Goal: Find specific page/section: Find specific page/section

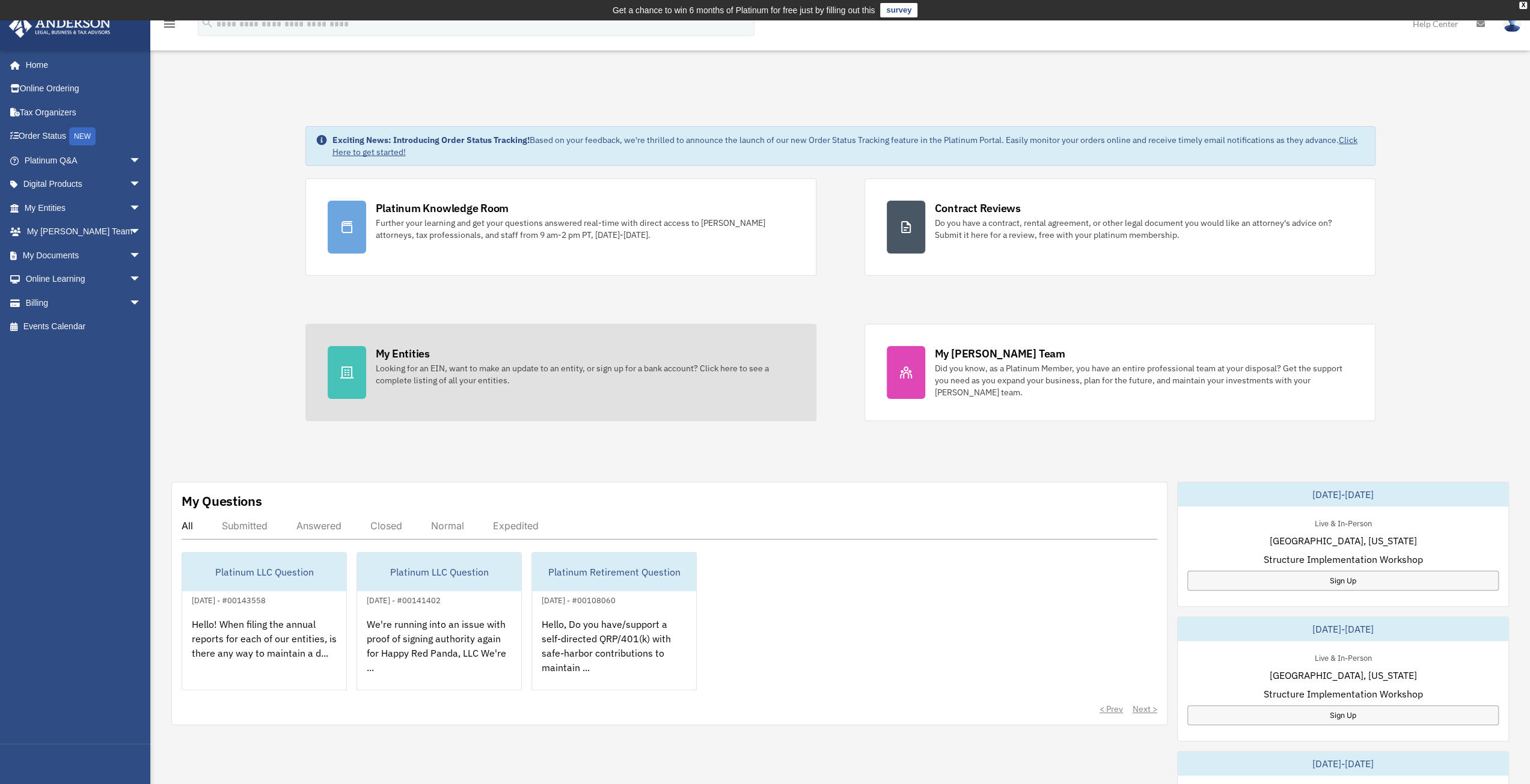
click at [641, 373] on div "Looking for an EIN, want to make an update to an entity, or sign up for a bank …" at bounding box center [585, 374] width 418 height 24
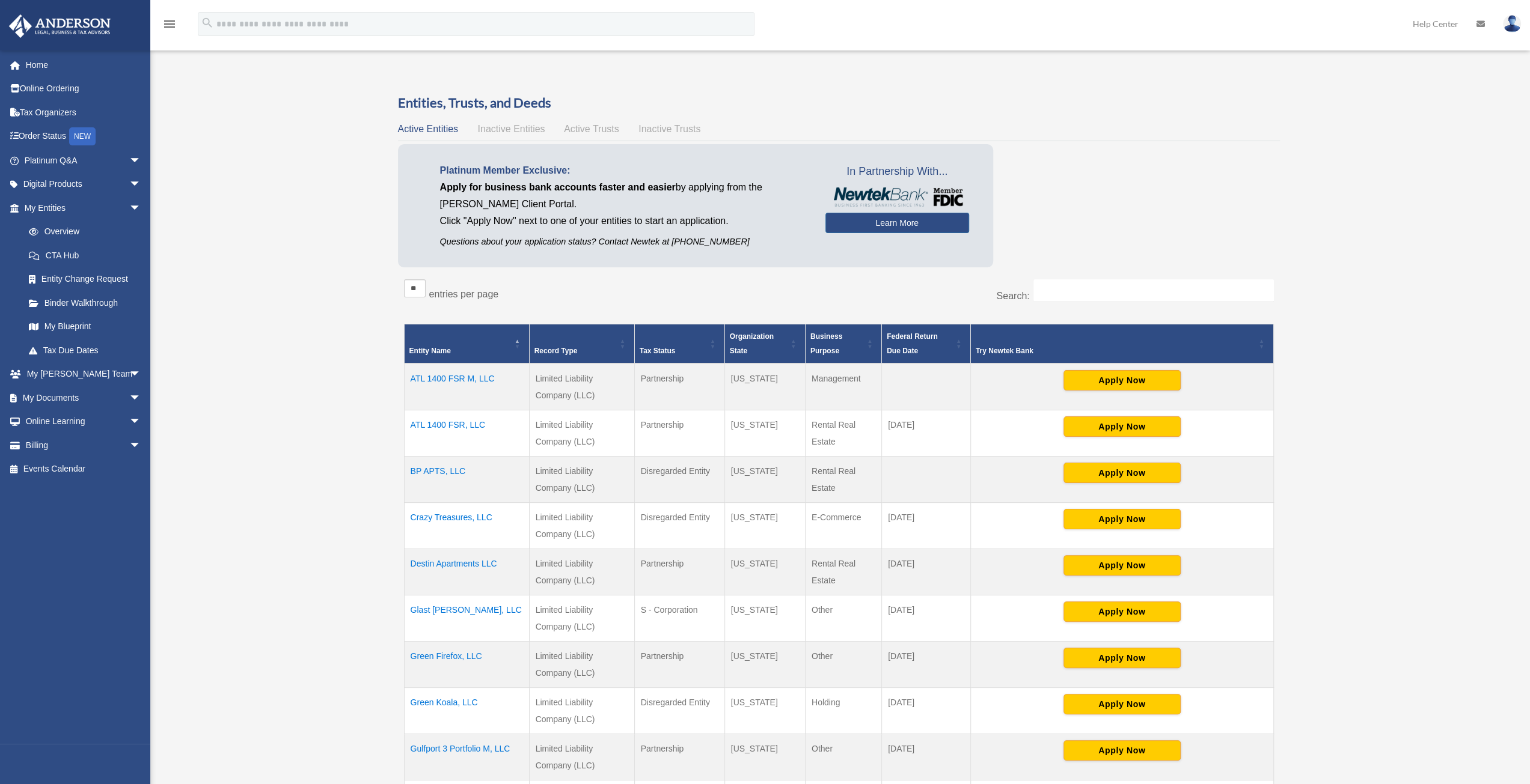
scroll to position [21, 0]
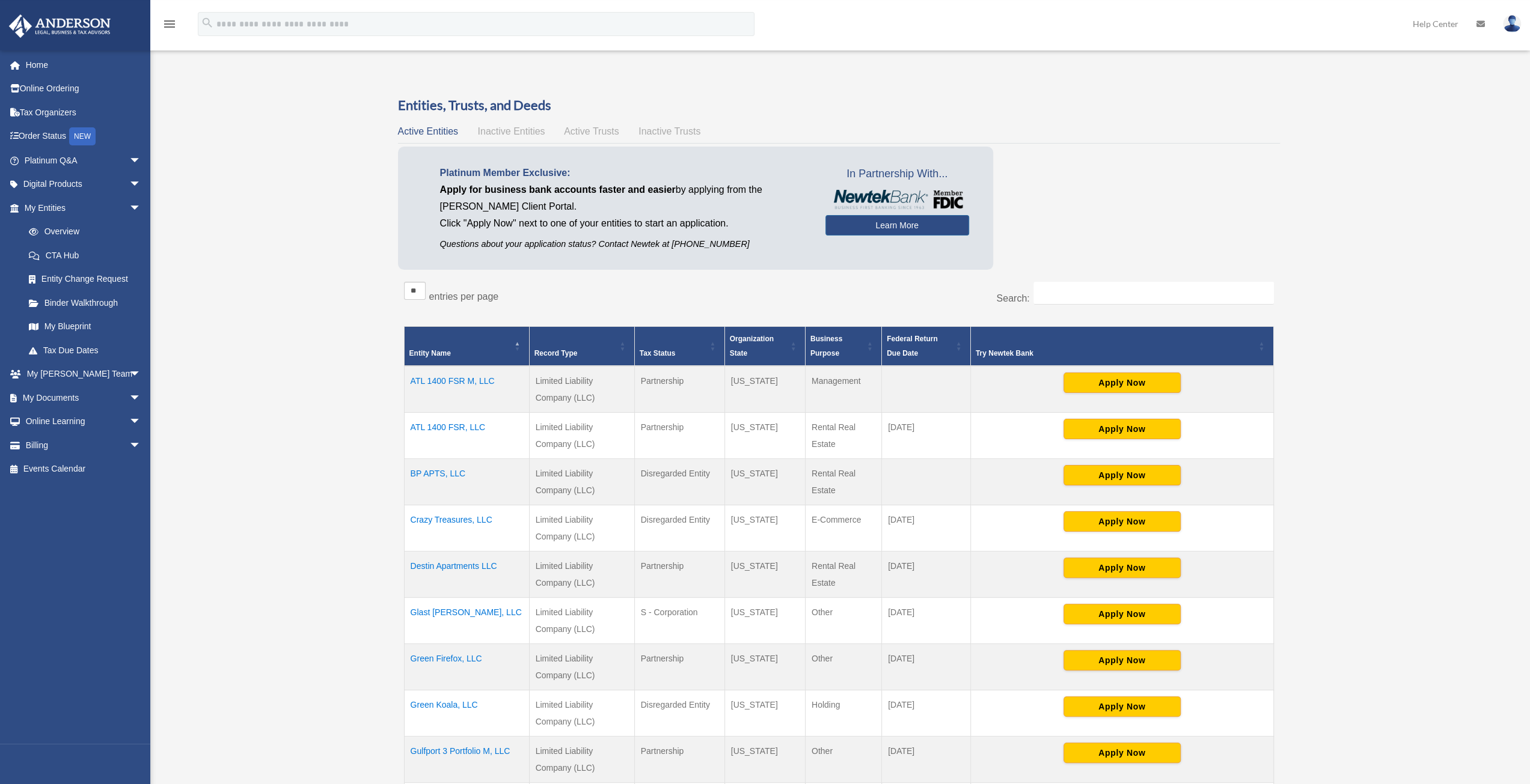
click at [510, 342] on th "Entity Name" at bounding box center [466, 346] width 125 height 39
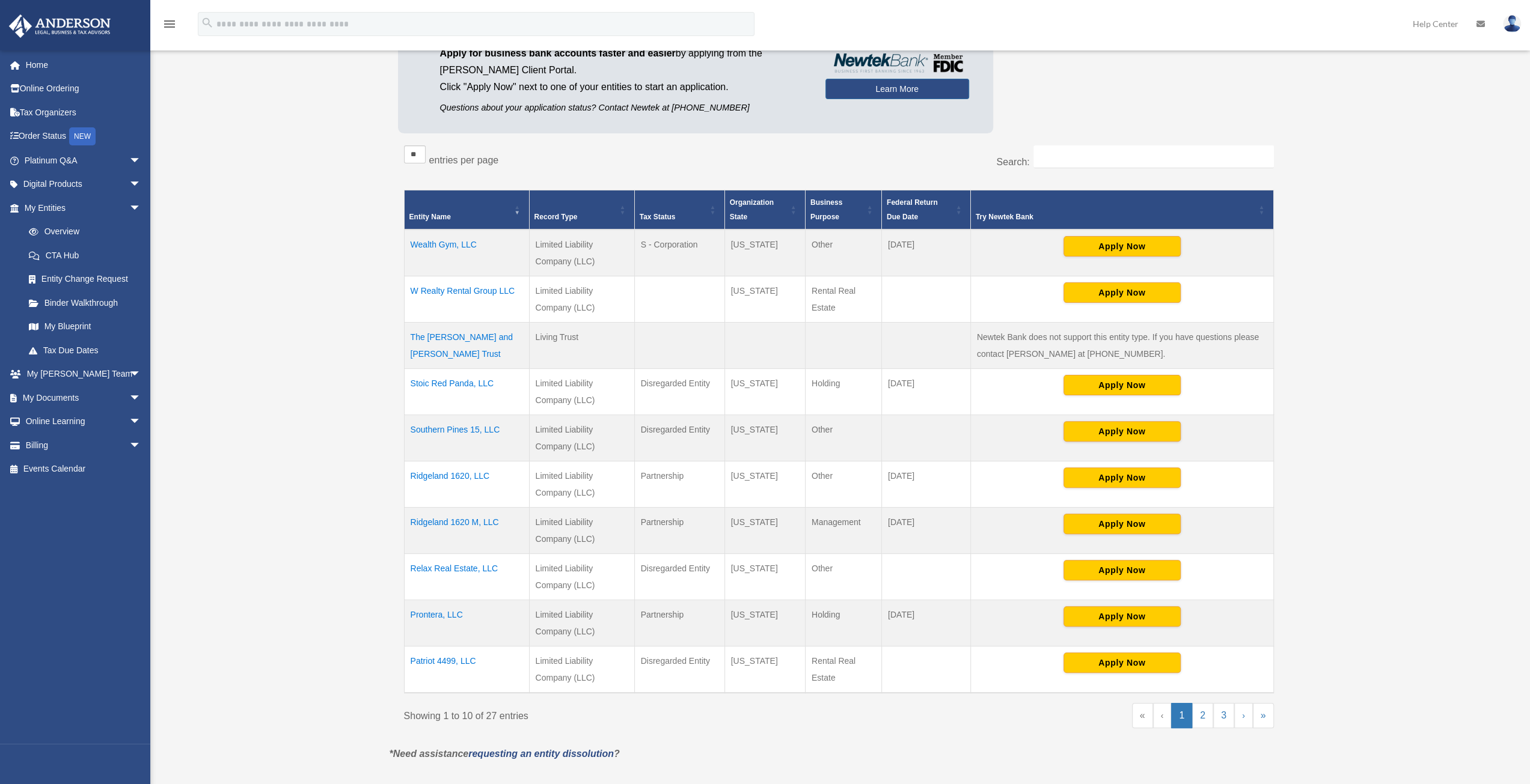
scroll to position [201, 0]
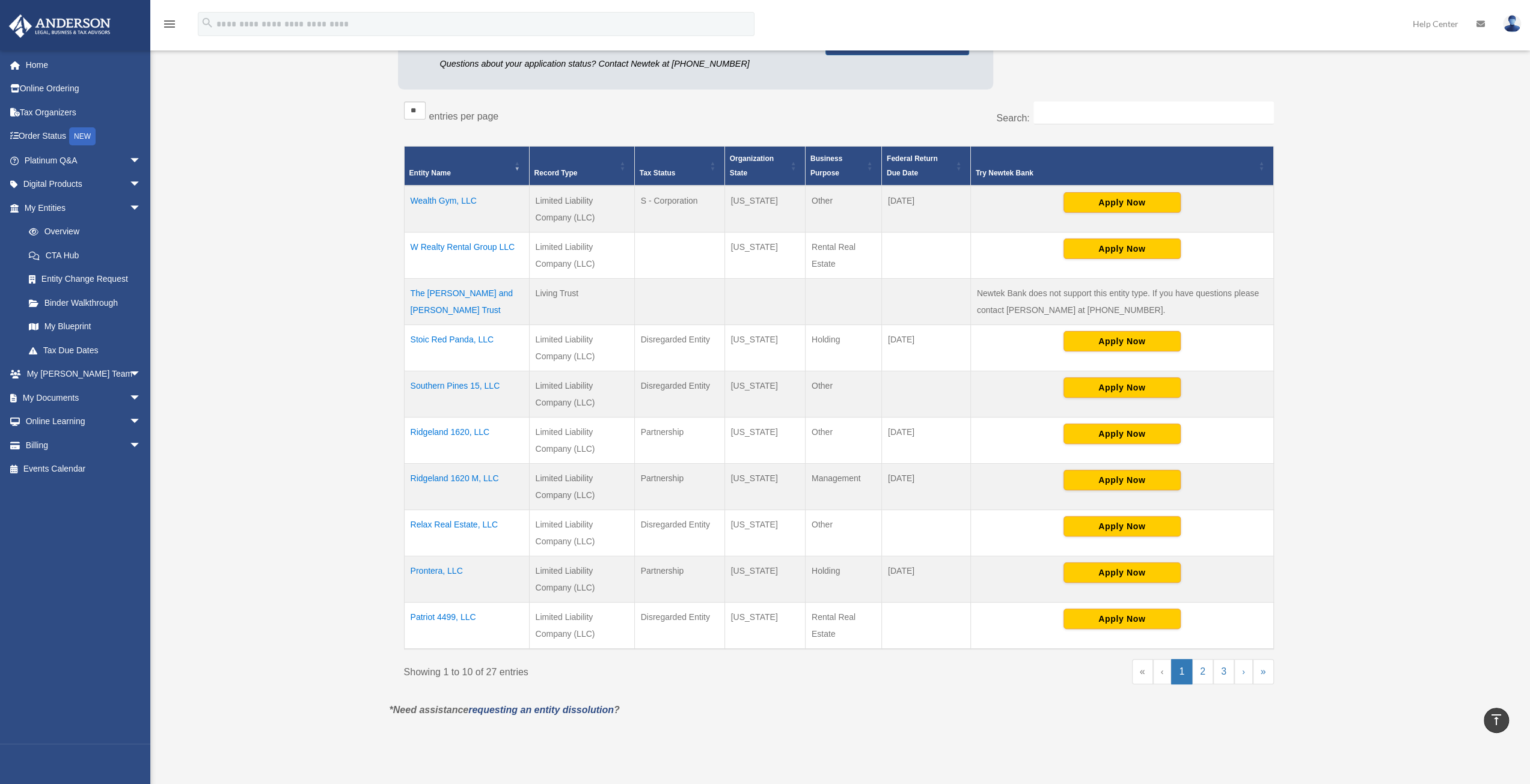
click at [453, 614] on td "Patriot 4499, LLC" at bounding box center [466, 625] width 125 height 47
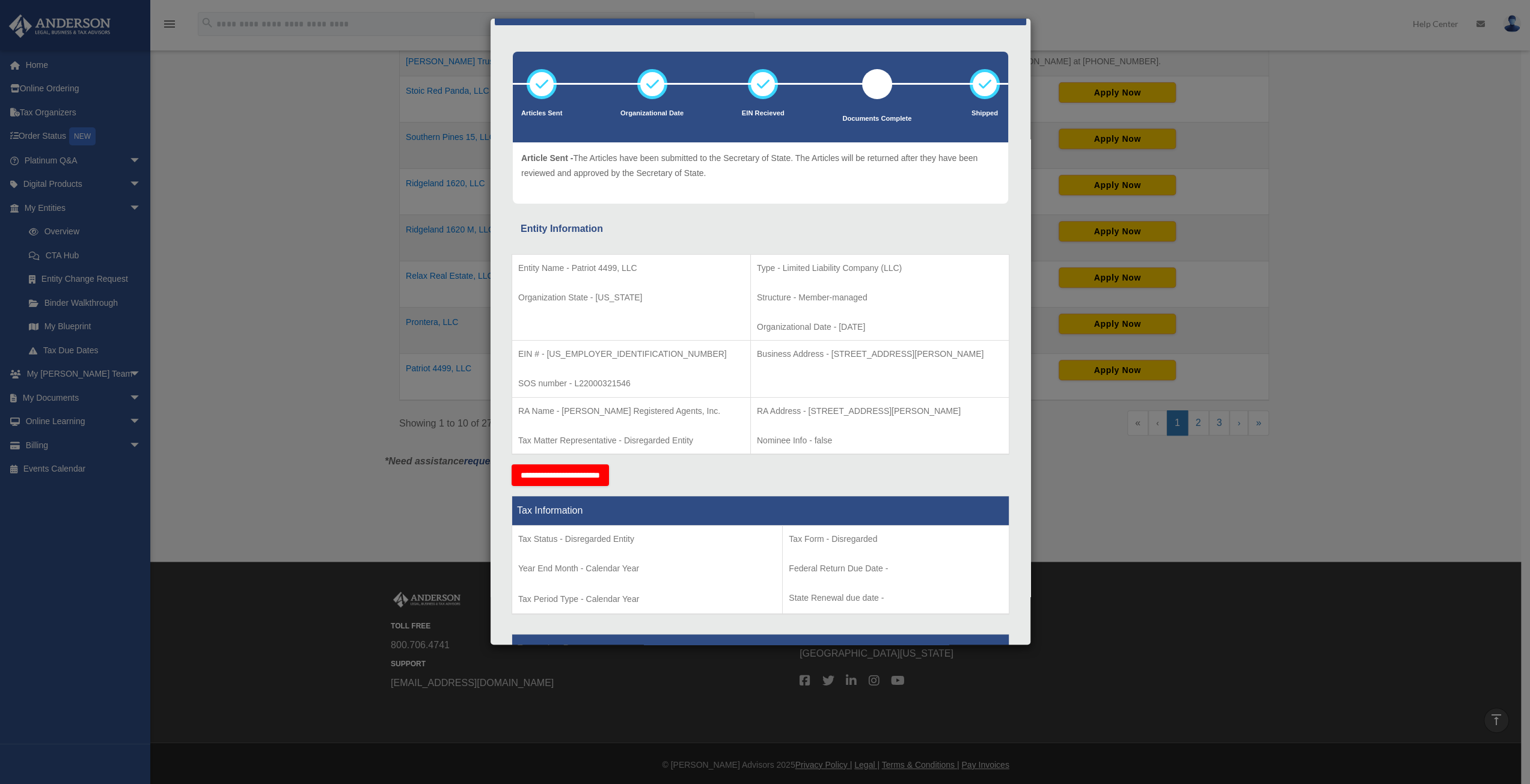
scroll to position [0, 0]
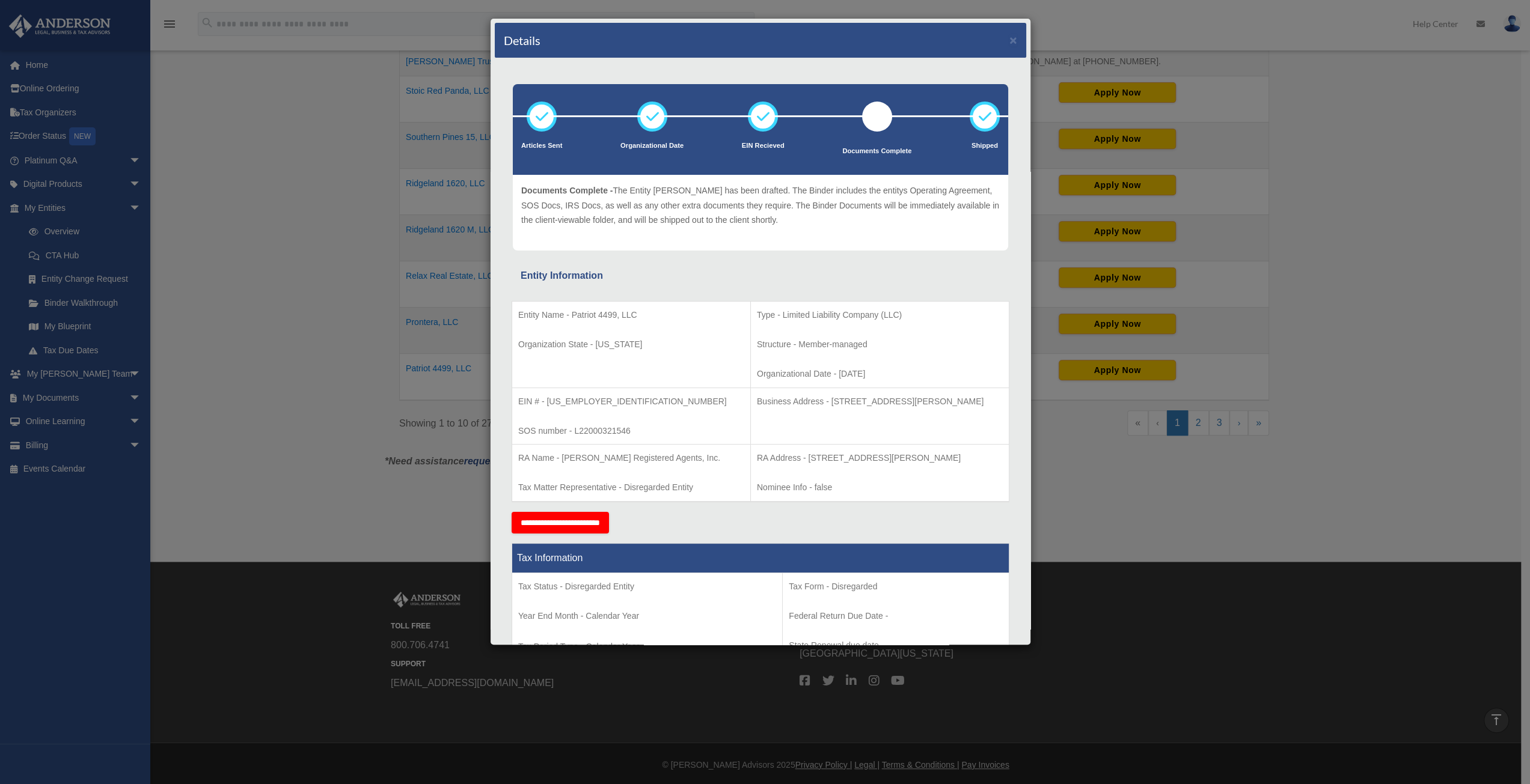
click at [998, 37] on div "Details ×" at bounding box center [760, 40] width 532 height 35
click at [1009, 40] on button "×" at bounding box center [1013, 40] width 8 height 12
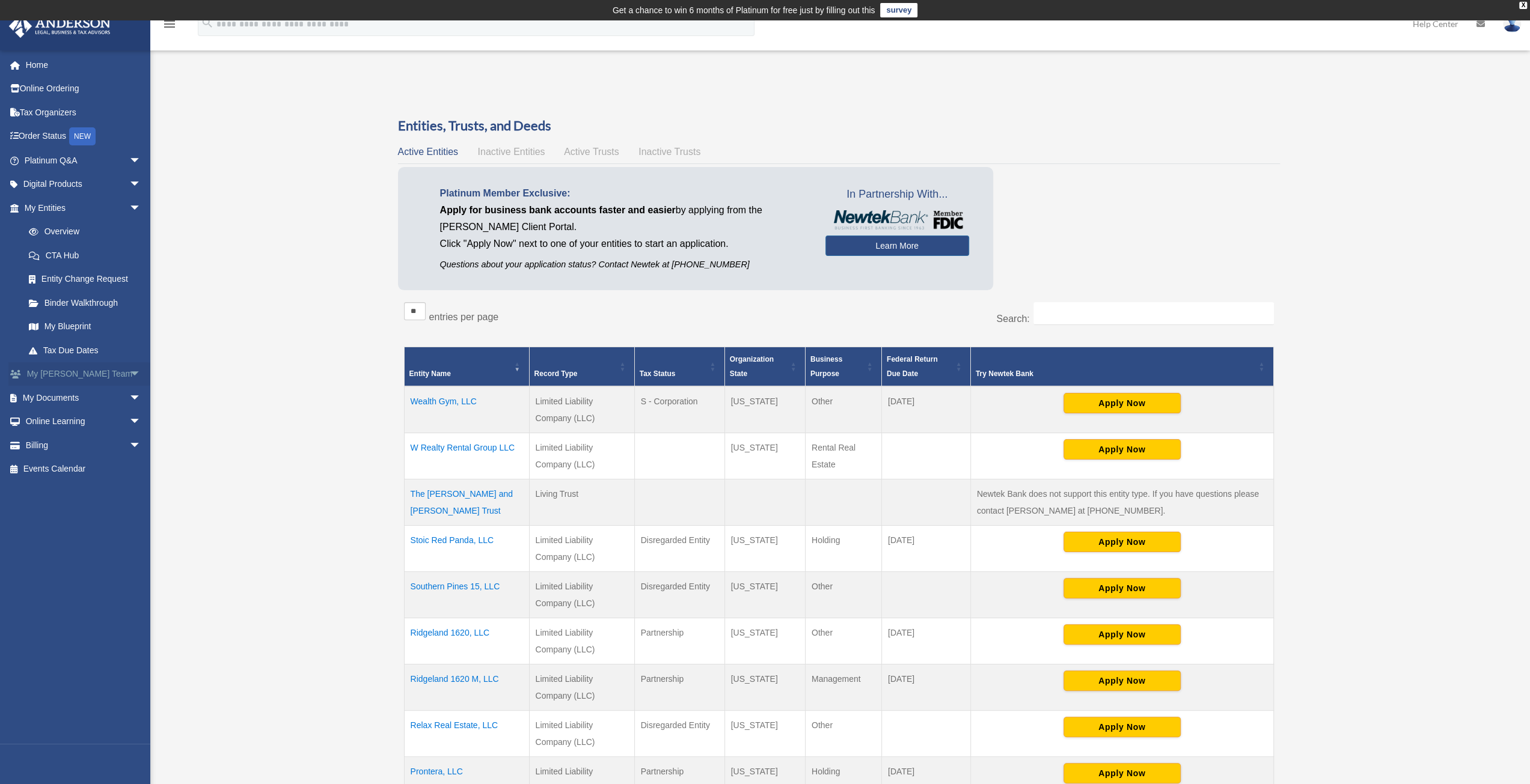
click at [112, 371] on link "My Anderson Team arrow_drop_down" at bounding box center [84, 374] width 151 height 24
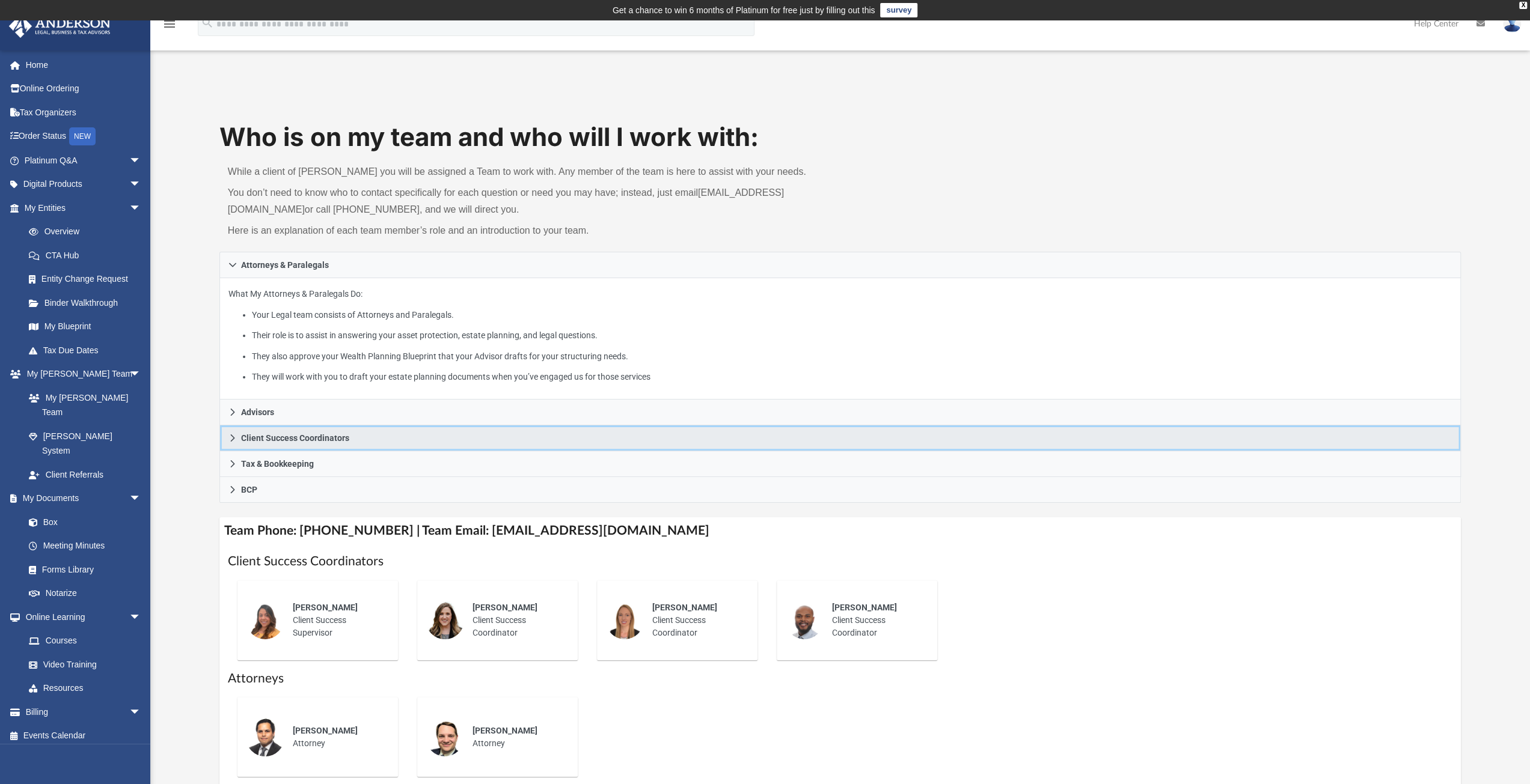
click at [233, 435] on icon at bounding box center [233, 438] width 8 height 8
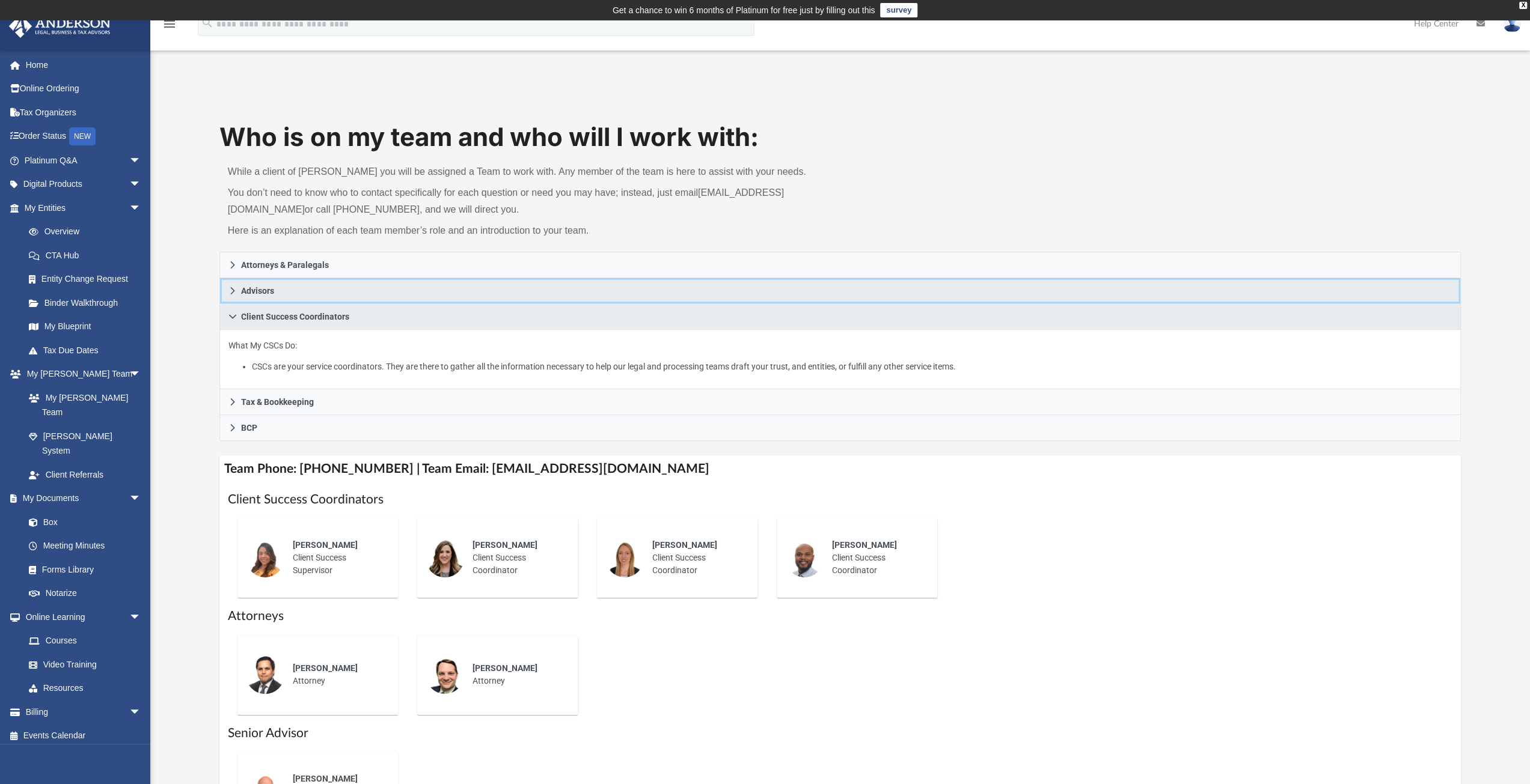
click at [228, 288] on link "Advisors" at bounding box center [840, 291] width 1242 height 26
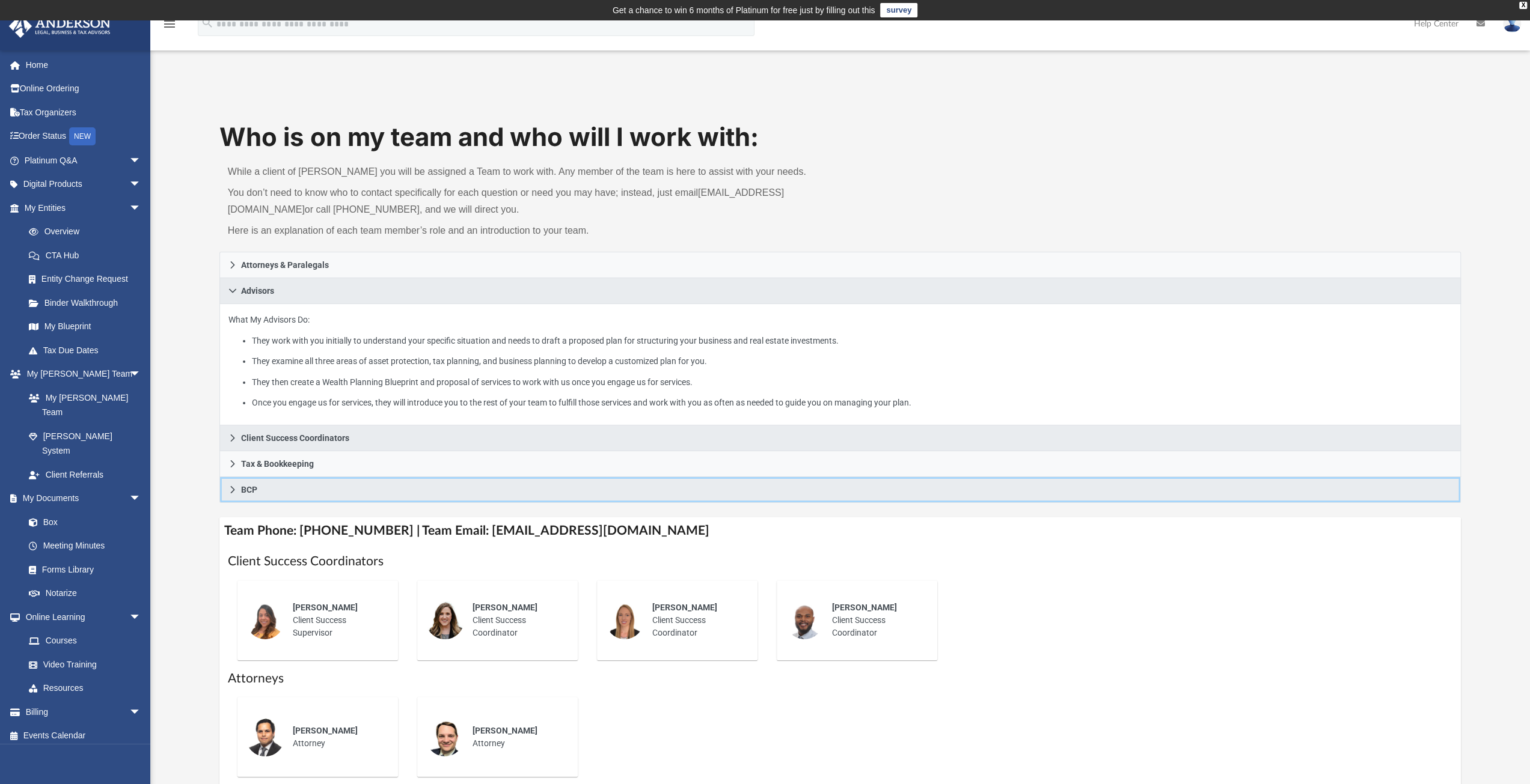
click at [287, 485] on link "BCP" at bounding box center [840, 489] width 1242 height 26
